Goal: Find specific page/section: Find specific page/section

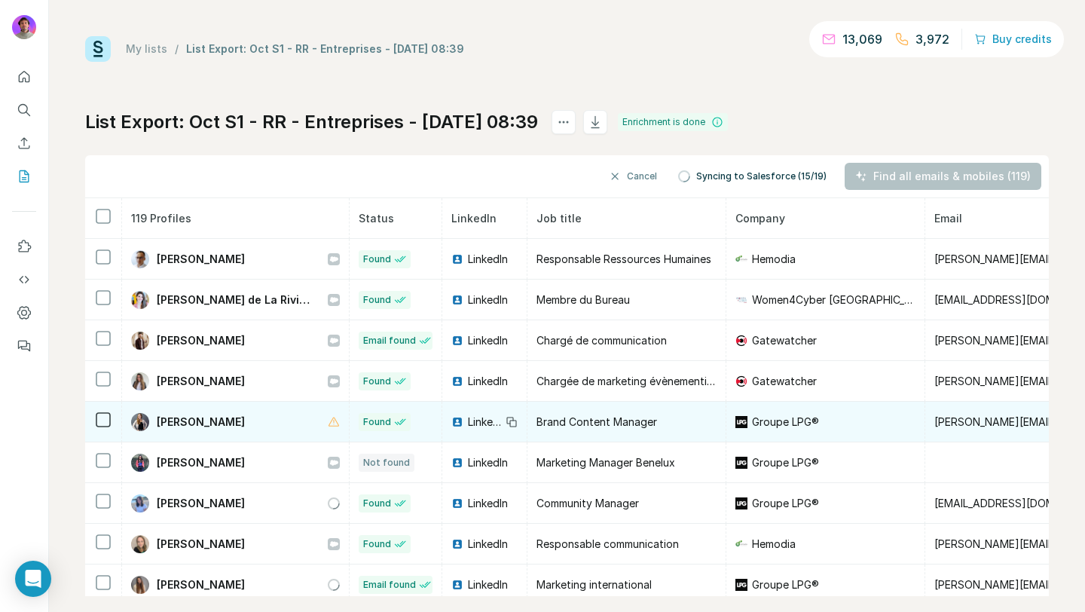
click at [191, 421] on span "[PERSON_NAME]" at bounding box center [201, 421] width 88 height 15
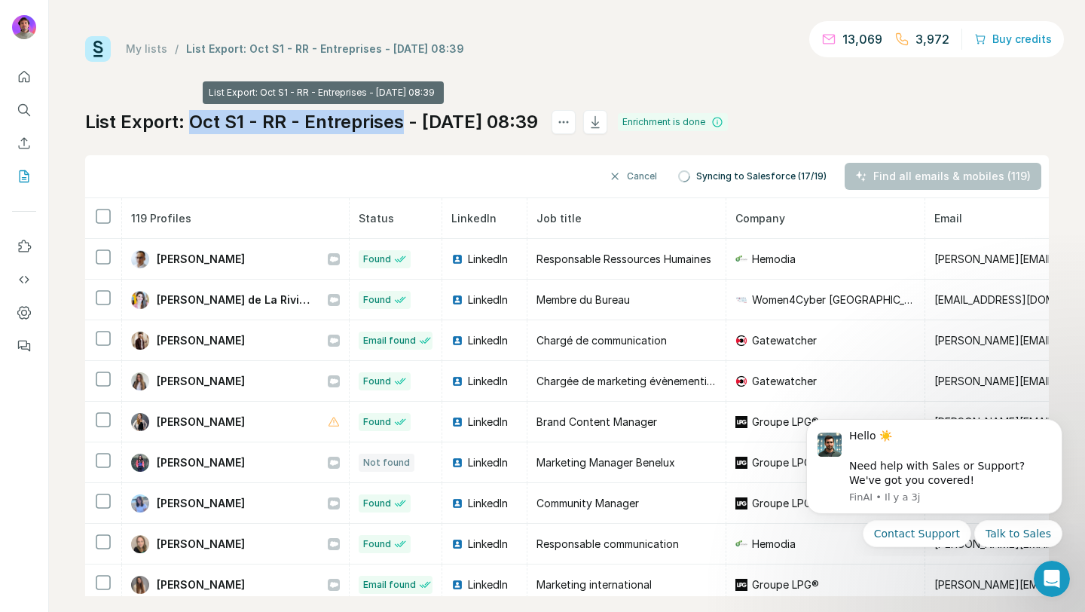
copy h1 "Oct S1 - RR - Entreprises"
drag, startPoint x: 192, startPoint y: 122, endPoint x: 397, endPoint y: 129, distance: 205.0
click at [398, 130] on h1 "List Export: Oct S1 - RR - Entreprises - [DATE] 08:39" at bounding box center [311, 122] width 453 height 24
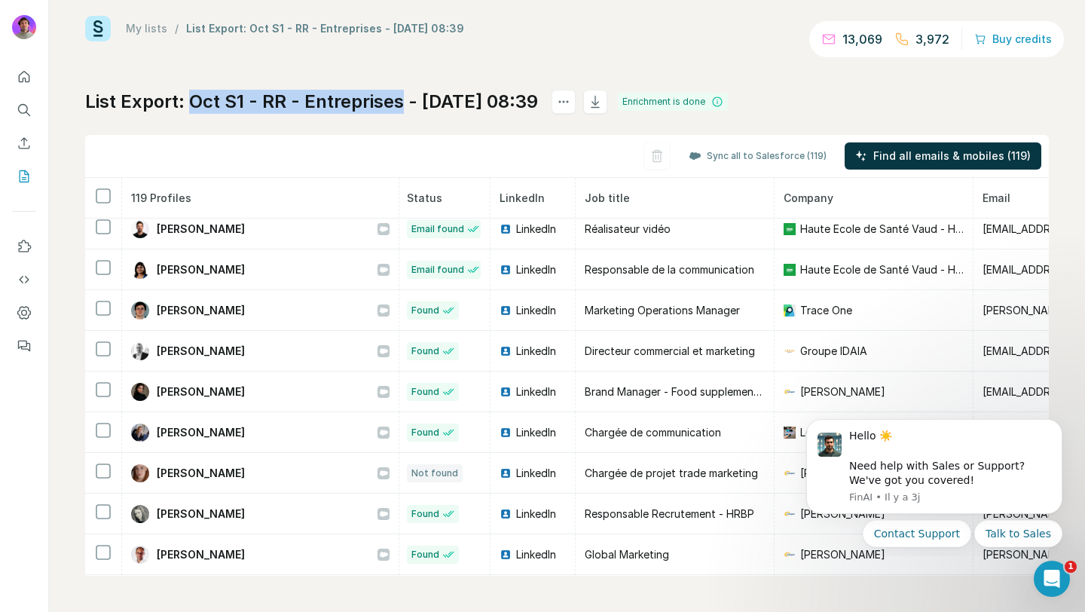
scroll to position [2652, 2]
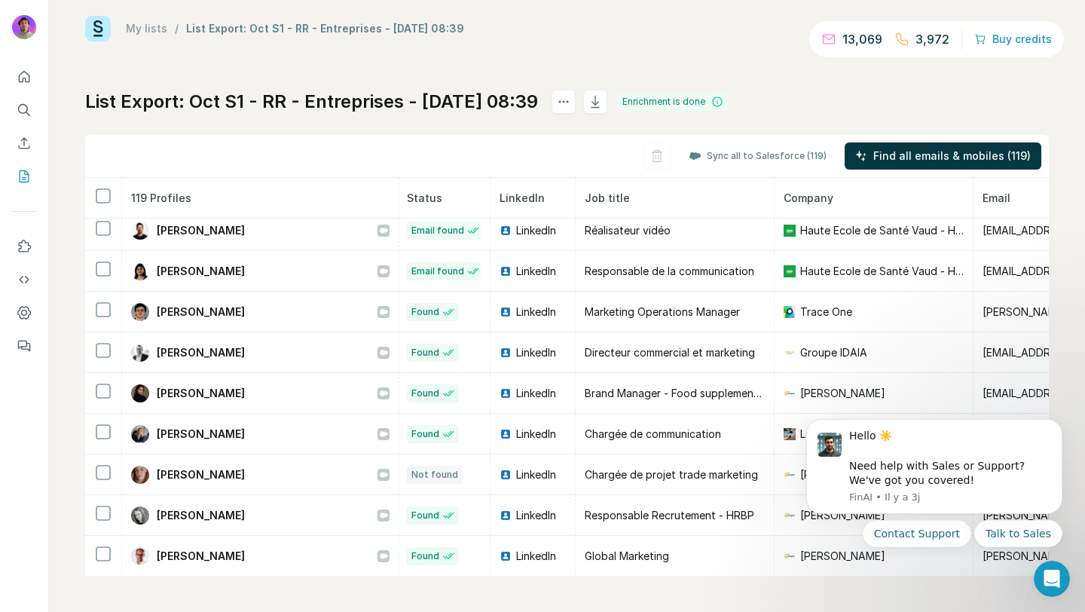
click at [185, 99] on h1 "List Export: Oct S1 - RR - Entreprises - [DATE] 08:39" at bounding box center [311, 102] width 453 height 24
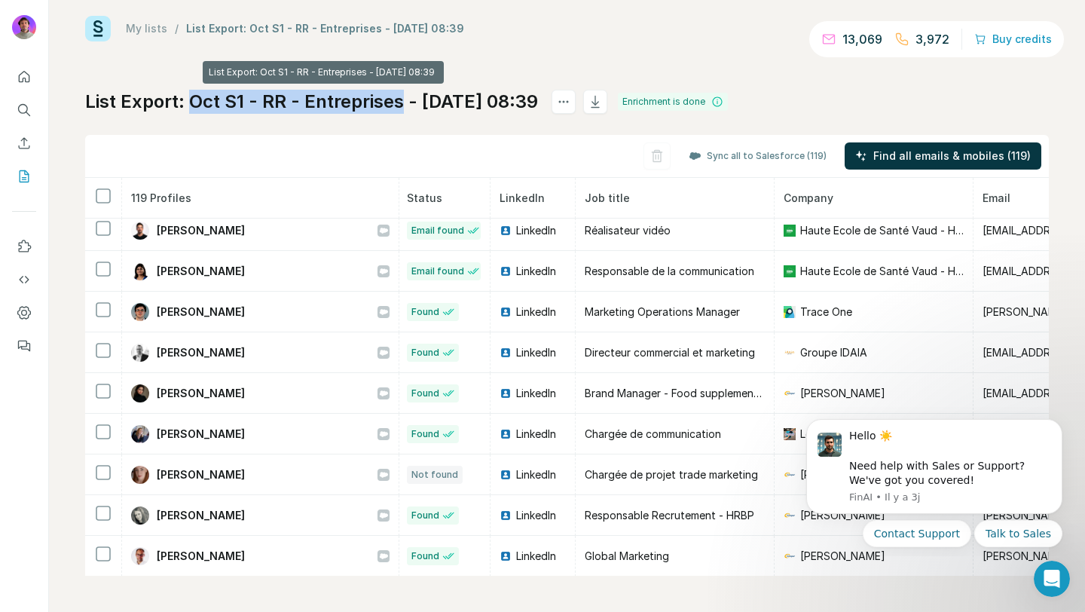
drag, startPoint x: 189, startPoint y: 99, endPoint x: 397, endPoint y: 100, distance: 207.9
click at [397, 100] on h1 "List Export: Oct S1 - RR - Entreprises - [DATE] 08:39" at bounding box center [311, 102] width 453 height 24
copy h1 "Oct S1 - RR - Entreprises"
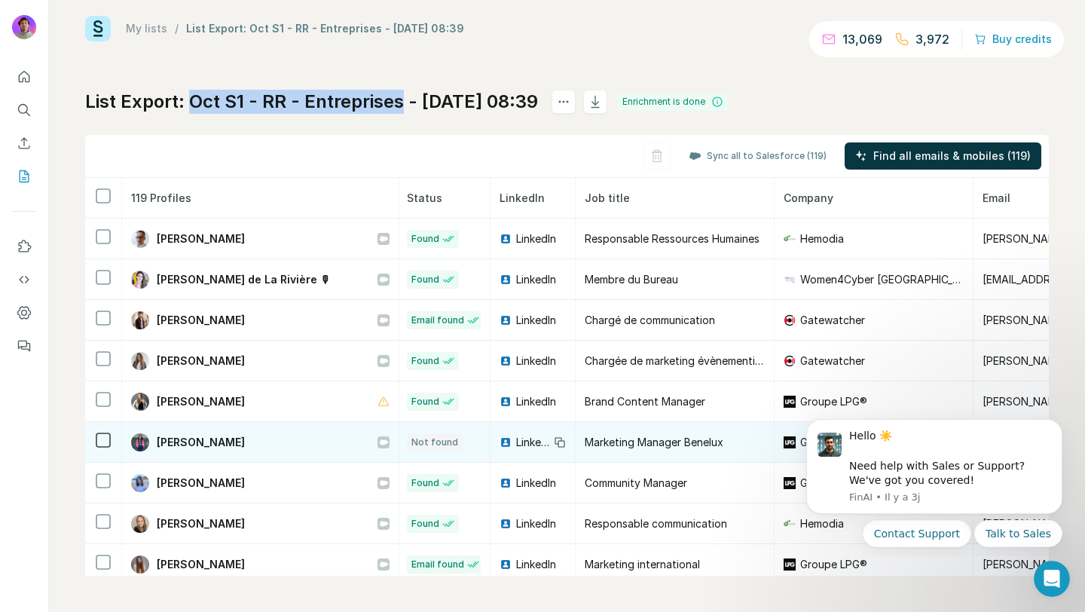
scroll to position [0, 0]
